Goal: Check status: Check status

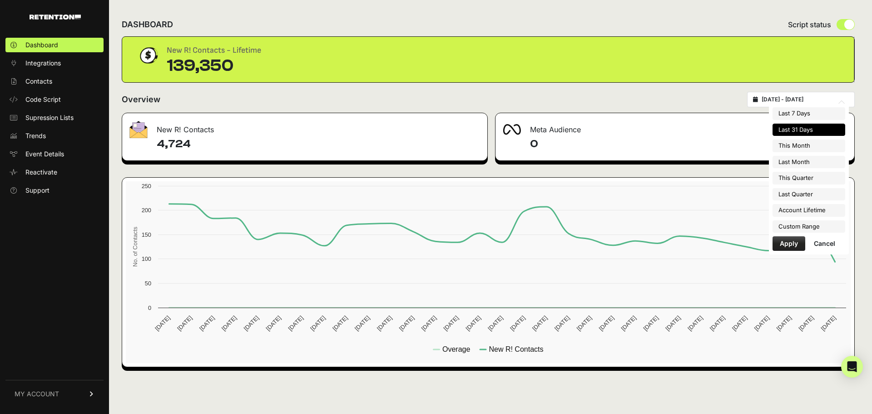
click at [812, 97] on input "[DATE] - [DATE]" at bounding box center [805, 99] width 87 height 7
click at [817, 230] on li "Custom Range" at bounding box center [809, 226] width 73 height 13
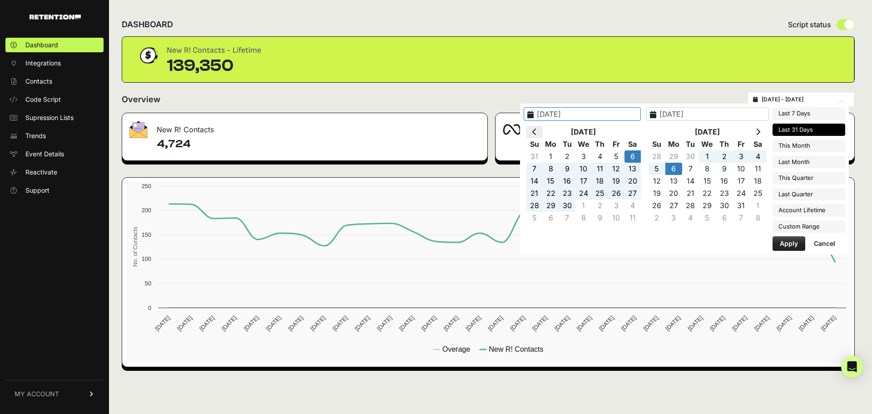
click at [537, 132] on icon at bounding box center [535, 131] width 5 height 7
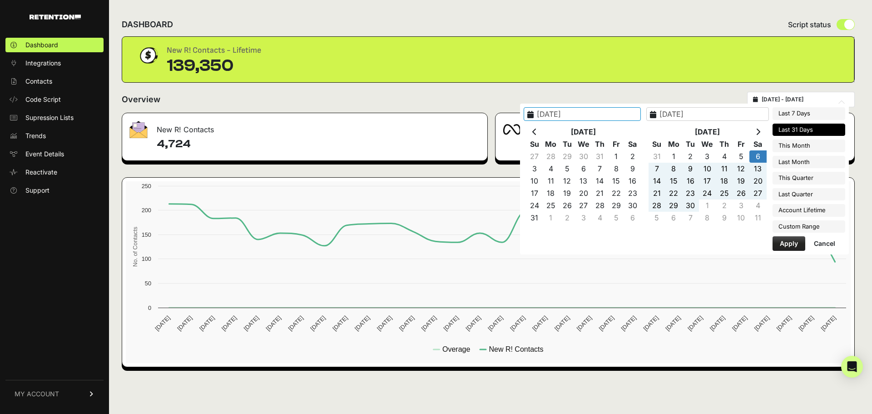
click at [537, 132] on icon at bounding box center [535, 131] width 5 height 7
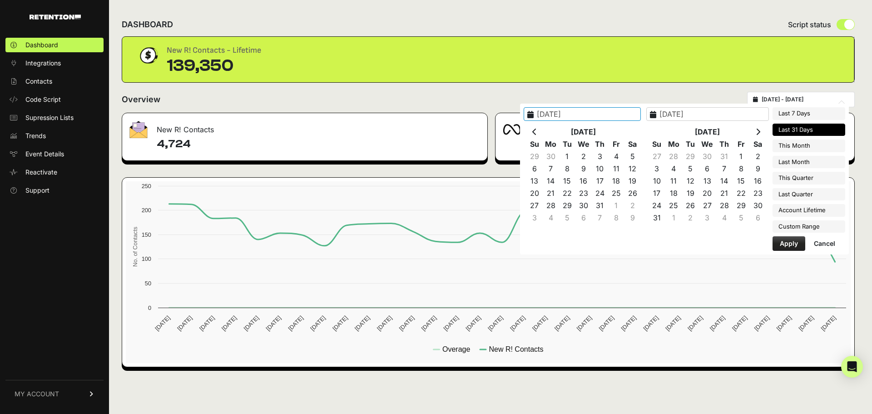
click at [537, 132] on icon at bounding box center [535, 131] width 5 height 7
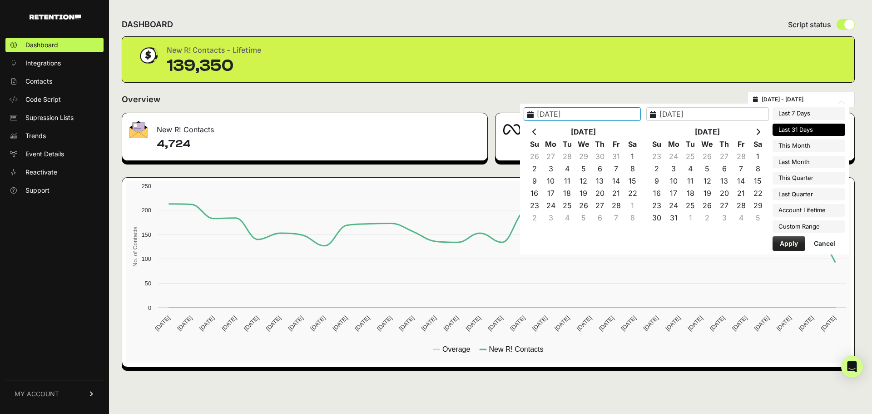
click at [537, 132] on icon at bounding box center [535, 131] width 5 height 7
type input "[DATE]"
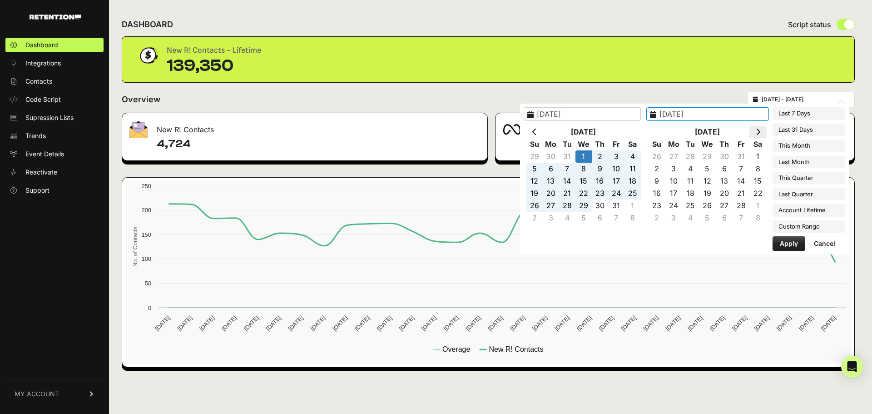
click at [764, 132] on th at bounding box center [758, 132] width 17 height 12
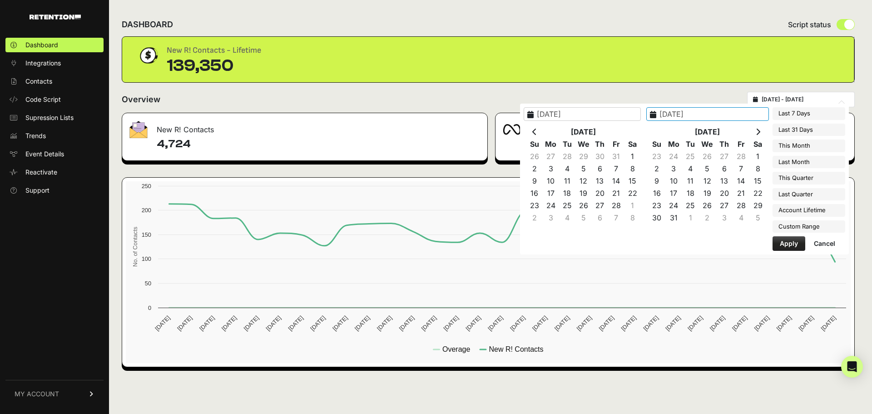
click at [763, 132] on th at bounding box center [758, 132] width 17 height 12
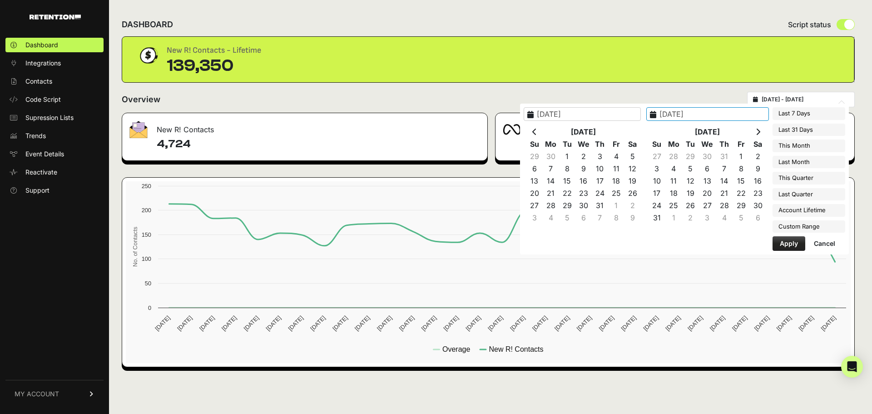
click at [763, 132] on th at bounding box center [758, 132] width 17 height 12
type input "[DATE]"
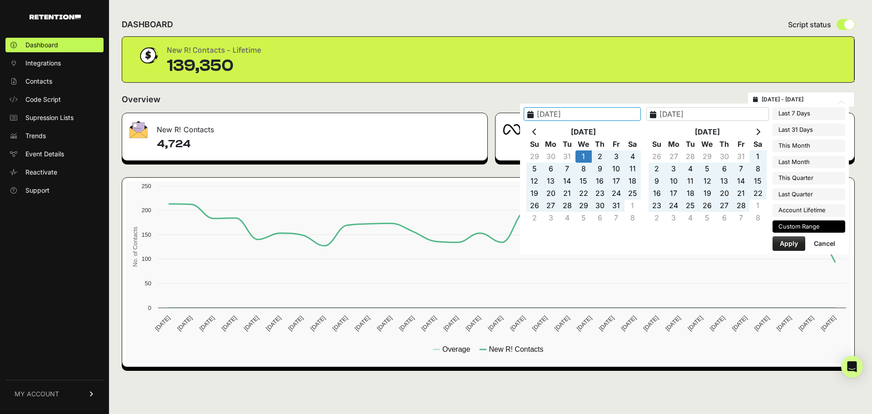
type input "[DATE]"
click at [799, 243] on button "Apply" at bounding box center [789, 243] width 33 height 15
type input "[DATE] - [DATE]"
